Goal: Find contact information: Find contact information

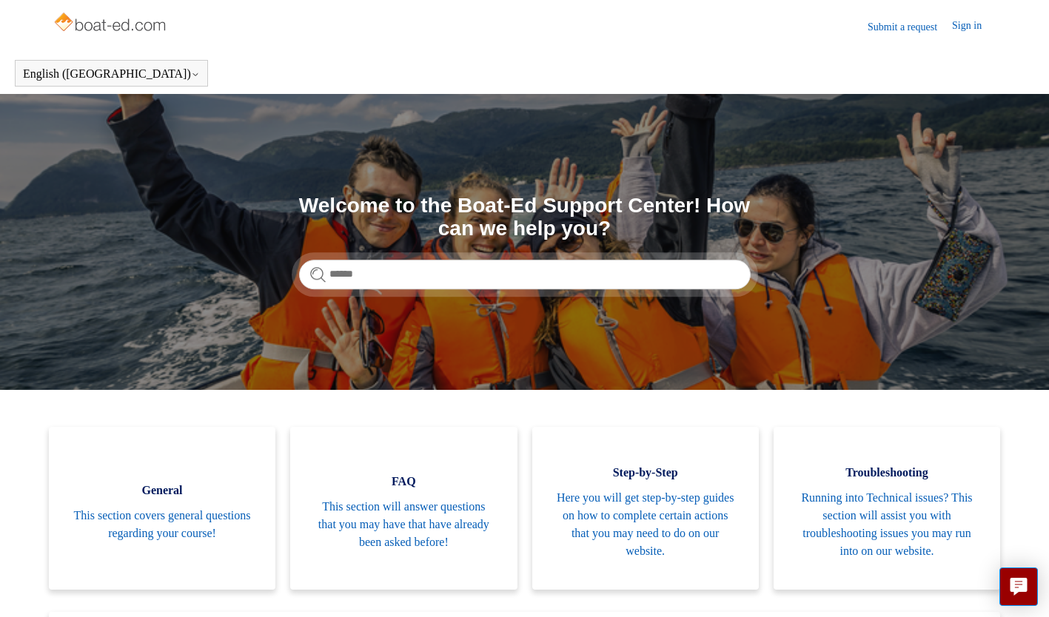
click at [886, 30] on link "Submit a request" at bounding box center [910, 27] width 84 height 16
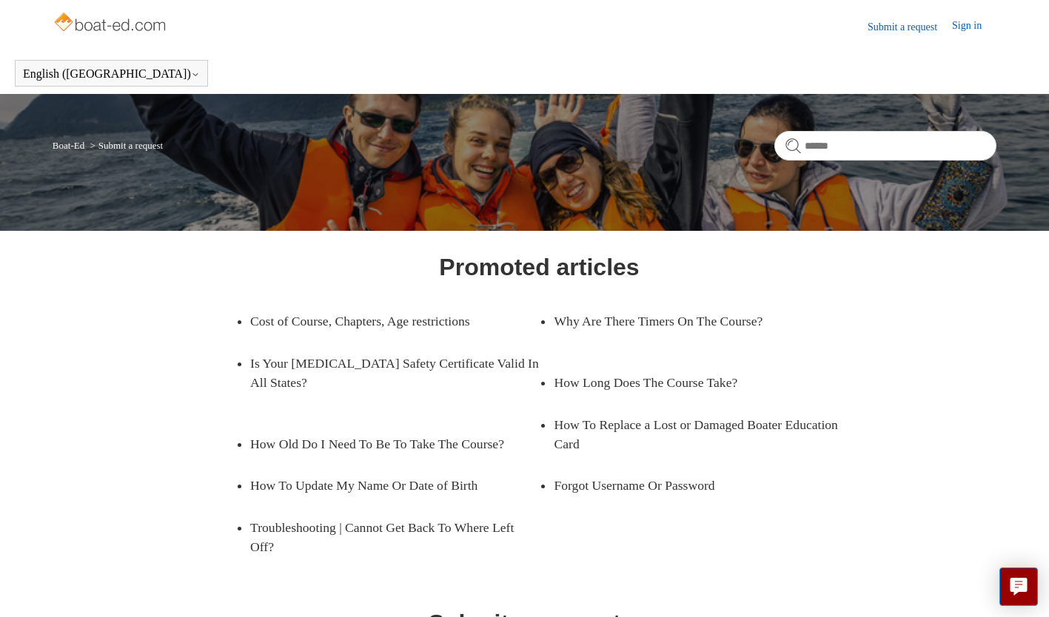
click at [906, 20] on link "Submit a request" at bounding box center [910, 27] width 84 height 16
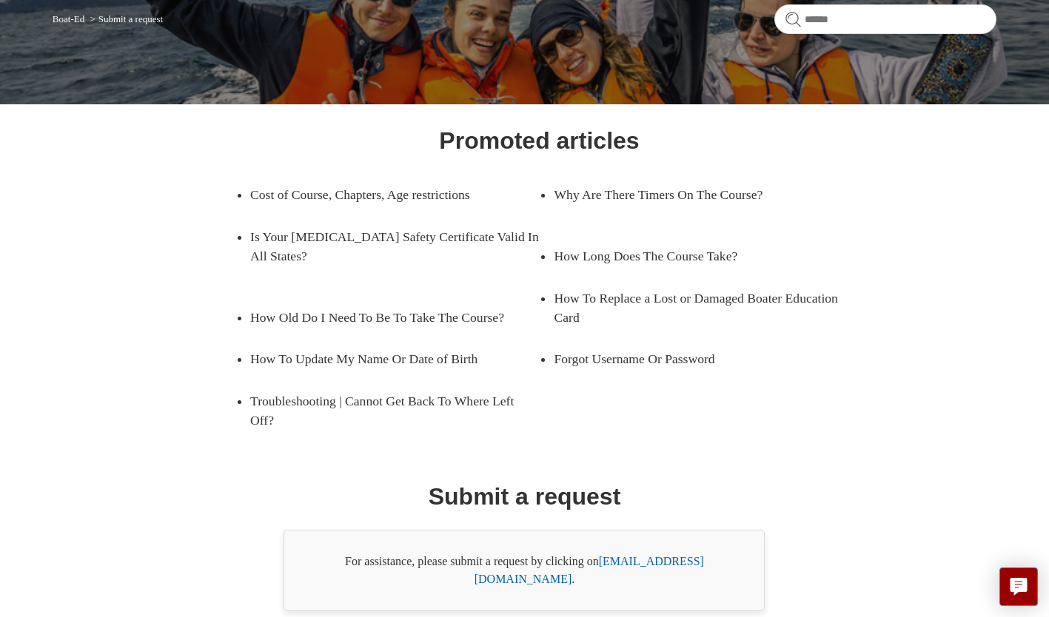
scroll to position [181, 0]
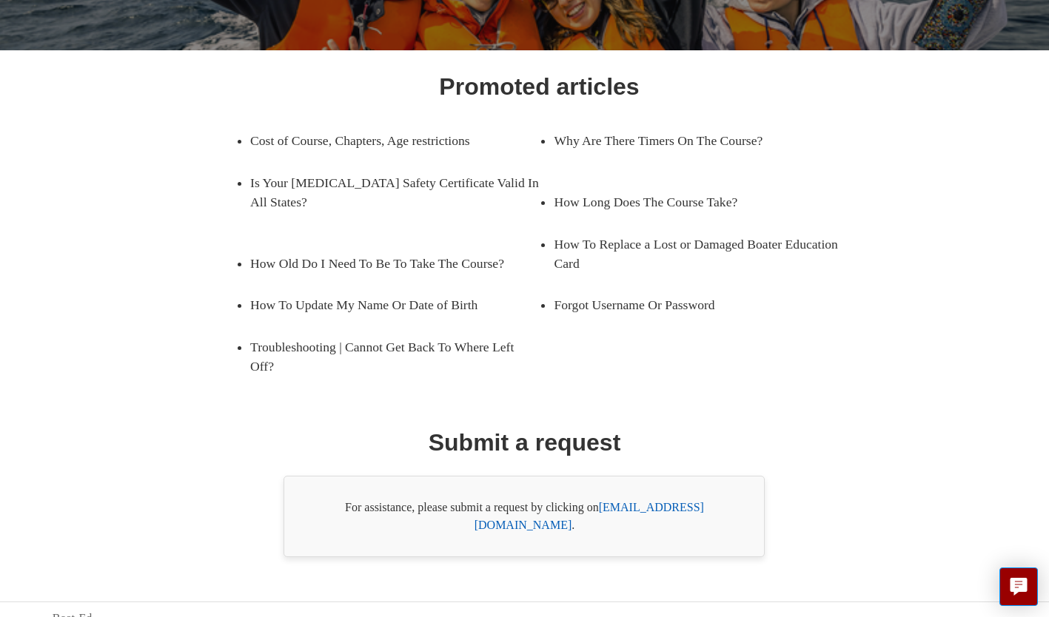
click at [648, 506] on link "[EMAIL_ADDRESS][DOMAIN_NAME]" at bounding box center [589, 516] width 229 height 30
click at [631, 506] on link "[EMAIL_ADDRESS][DOMAIN_NAME]" at bounding box center [589, 516] width 229 height 30
drag, startPoint x: 603, startPoint y: 506, endPoint x: 721, endPoint y: 508, distance: 118.5
click at [721, 508] on div "For assistance, please submit a request by clicking on [EMAIL_ADDRESS][DOMAIN_N…" at bounding box center [524, 516] width 481 height 81
copy div "[EMAIL_ADDRESS][DOMAIN_NAME]"
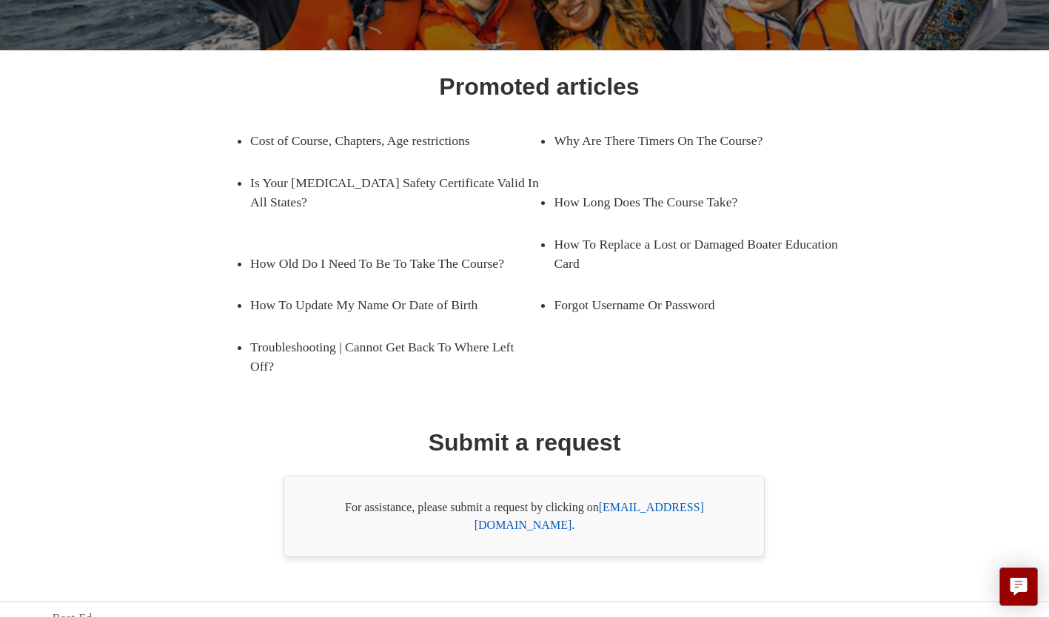
scroll to position [0, 0]
